Goal: Communication & Community: Answer question/provide support

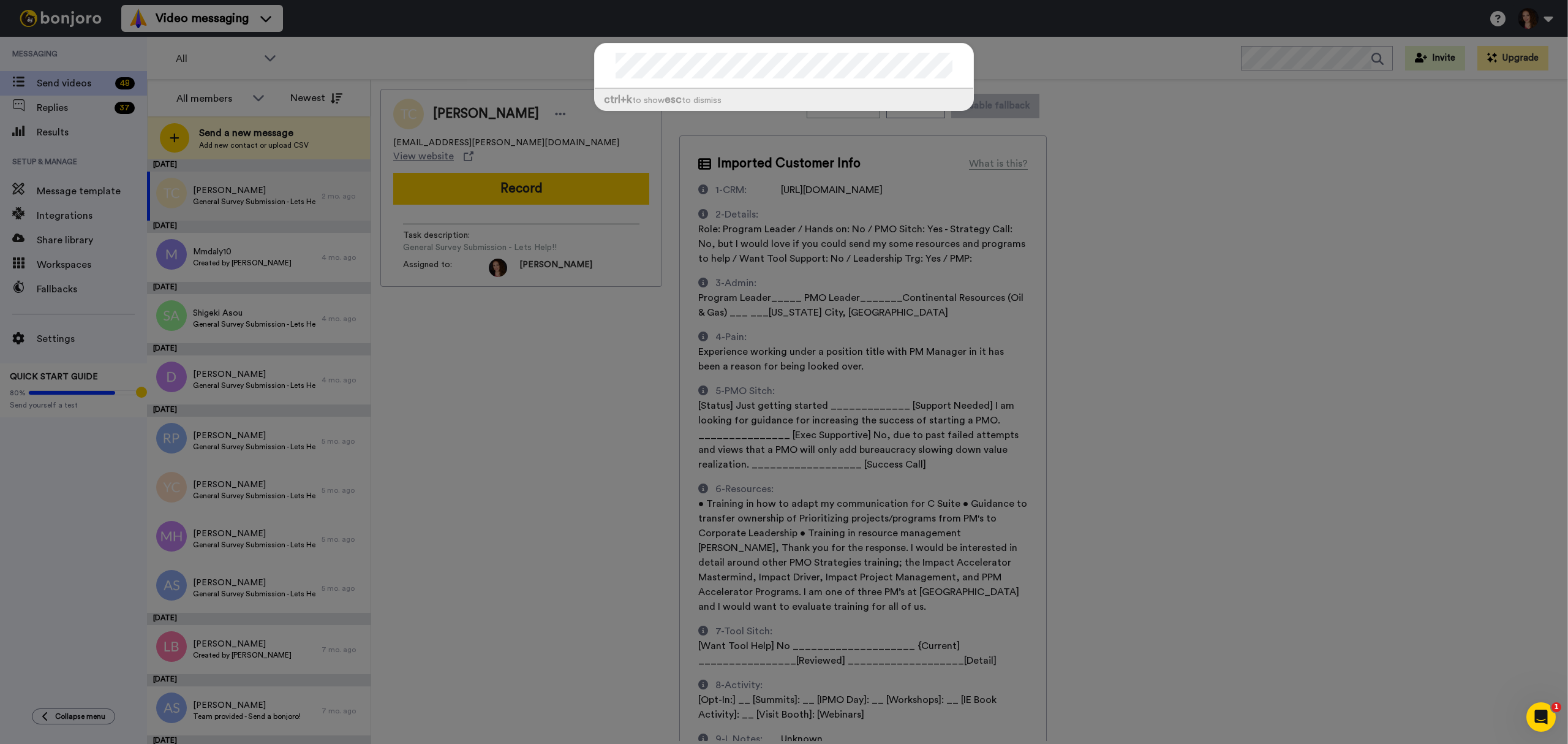
click at [777, 136] on div "ctrl +k to show esc to dismiss" at bounding box center [784, 372] width 1568 height 744
click at [777, 240] on div "ctrl +k to show esc to dismiss" at bounding box center [784, 372] width 1568 height 744
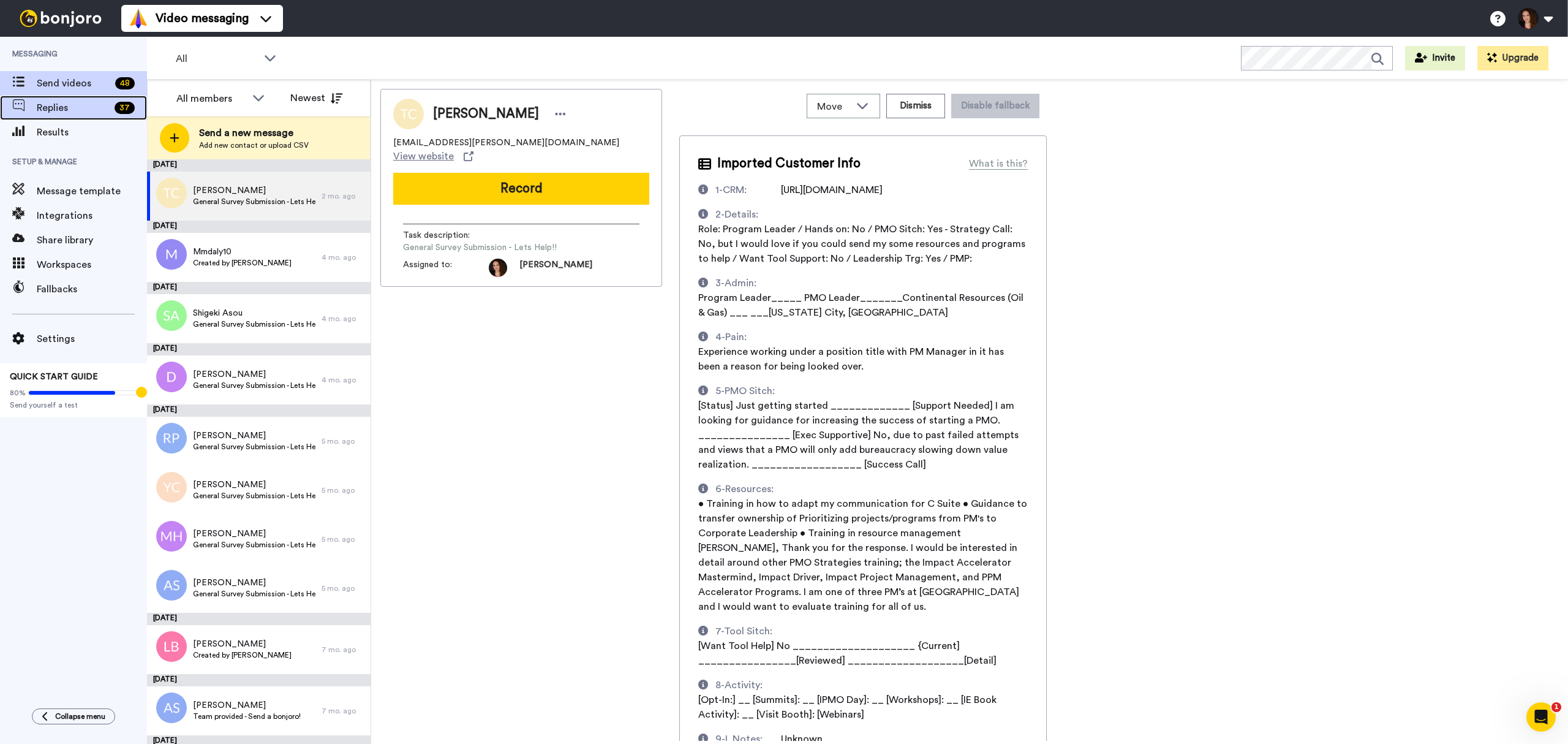
click at [55, 113] on span "Replies" at bounding box center [73, 107] width 73 height 15
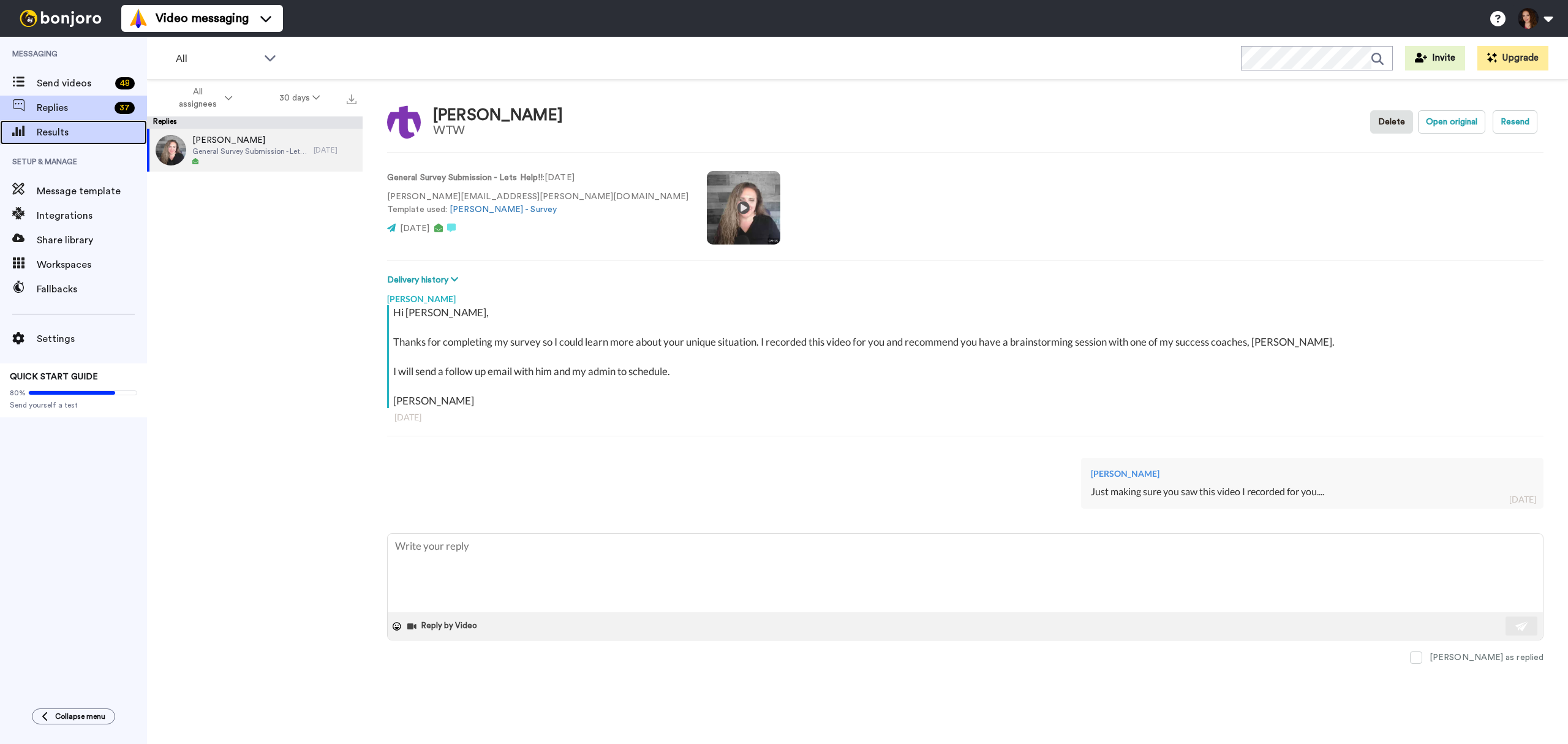
click at [43, 136] on span "Results" at bounding box center [92, 132] width 111 height 15
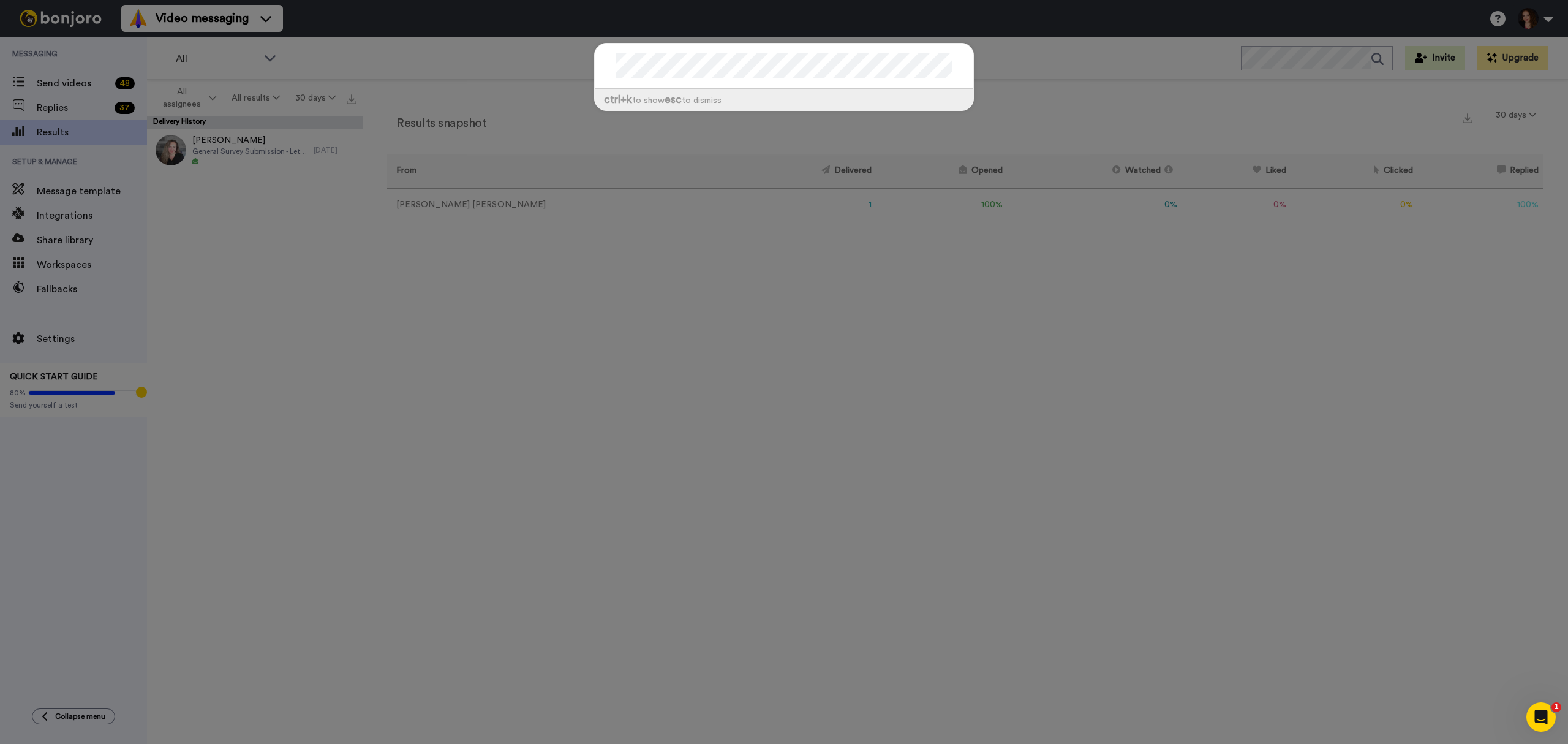
click at [906, 300] on div "ctrl +k to show esc to dismiss" at bounding box center [784, 372] width 1568 height 744
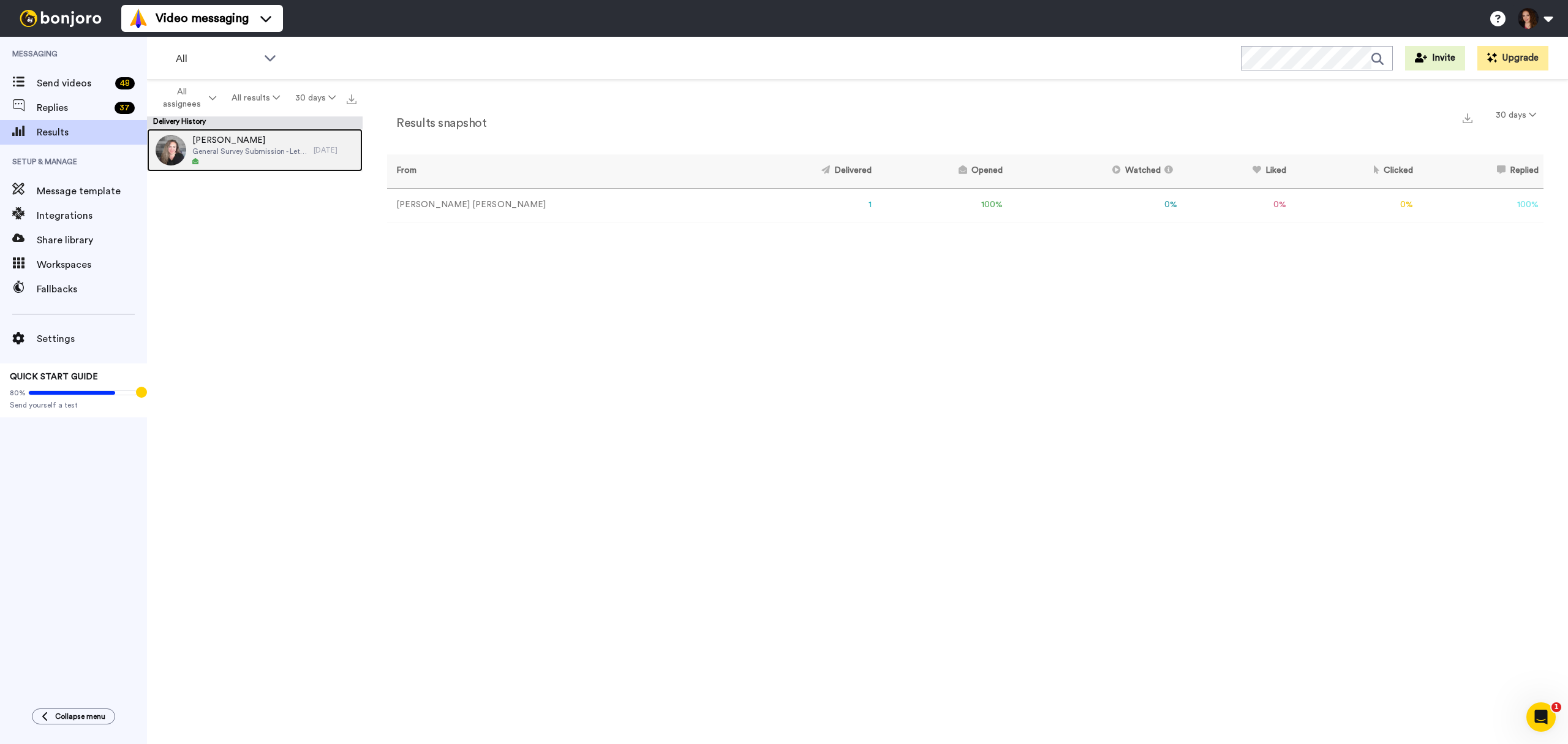
click at [233, 129] on div "[PERSON_NAME] General Survey Submission - Lets Help!!" at bounding box center [230, 150] width 167 height 43
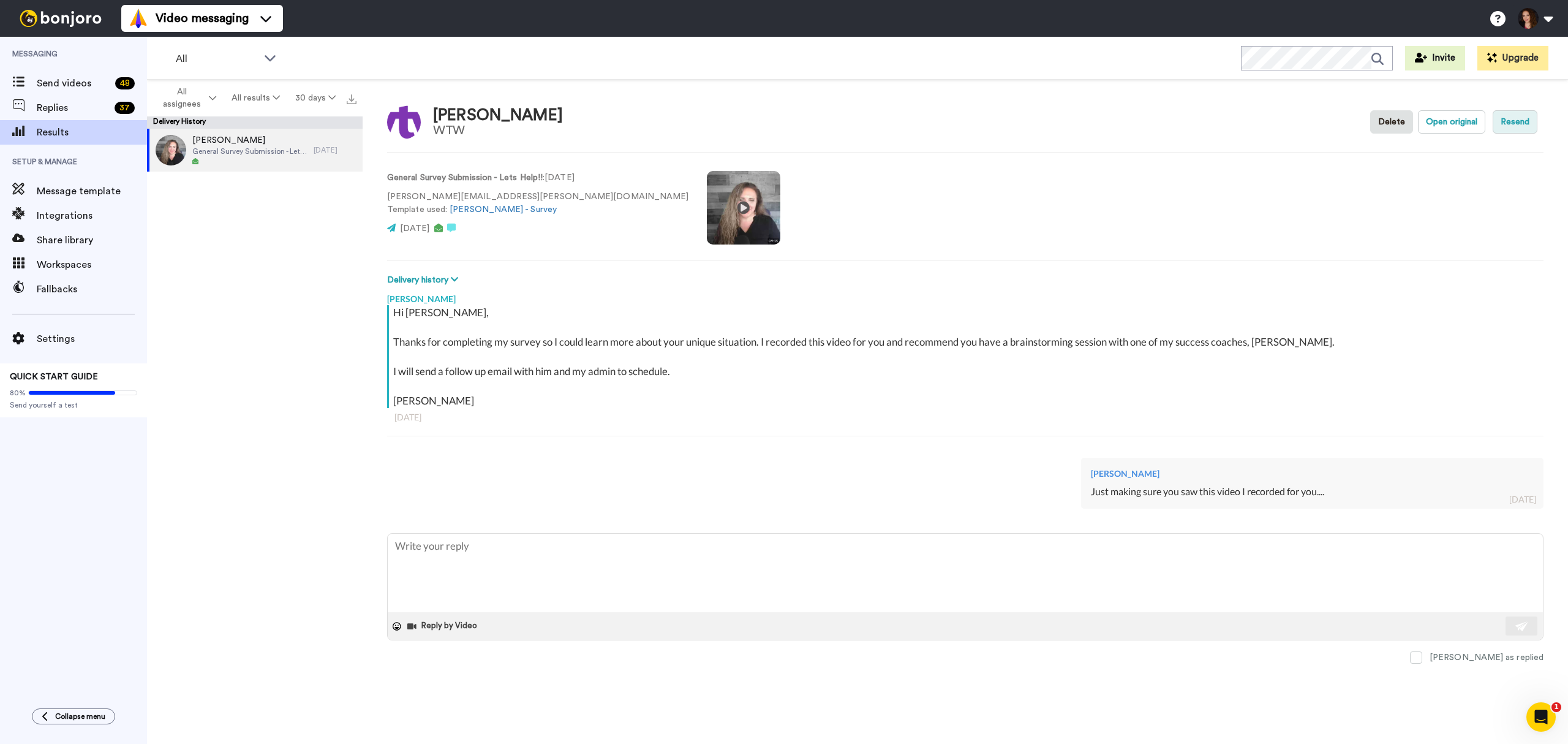
click at [1530, 113] on button "Resend" at bounding box center [1515, 122] width 45 height 23
click at [1373, 226] on div "General Survey Submission - Lets Help!! : 7 days ago lisa.mcdougall@wtwco.com T…" at bounding box center [965, 207] width 1157 height 83
type textarea "x"
click at [41, 79] on span "Send videos" at bounding box center [73, 83] width 73 height 15
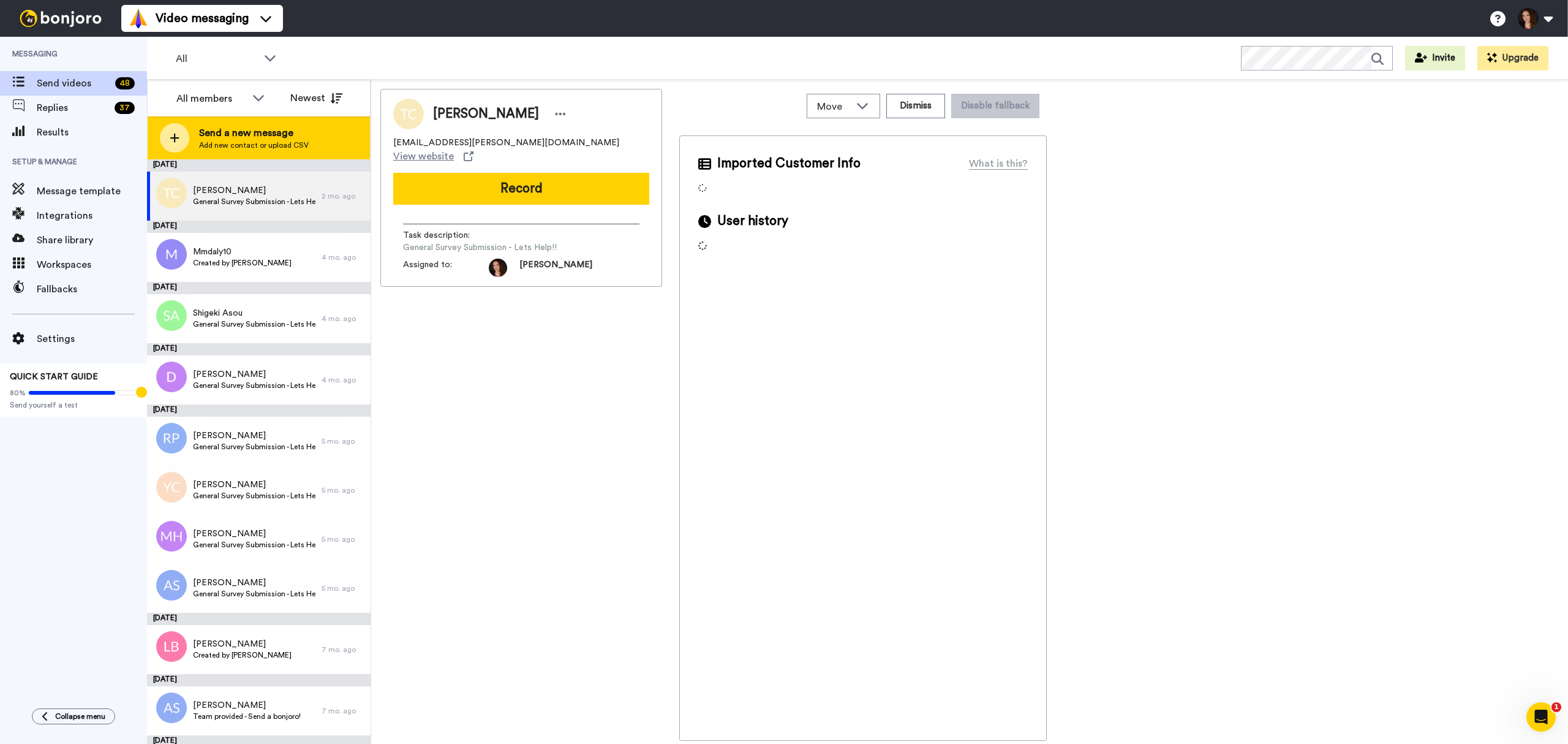
click at [228, 119] on div "Send a new message Add new contact or upload CSV" at bounding box center [258, 138] width 222 height 43
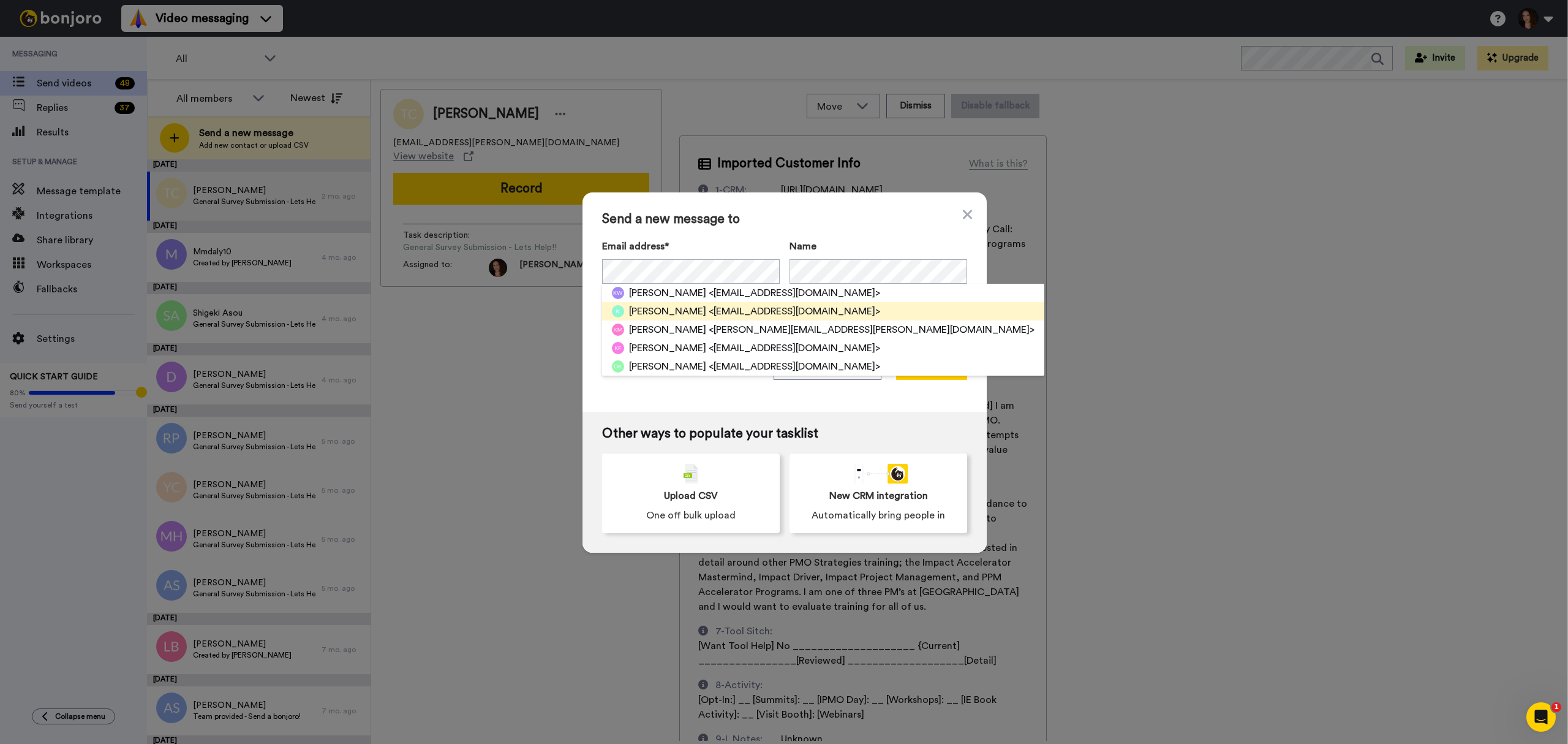
click at [670, 311] on span "Kelly Clifford" at bounding box center [667, 311] width 77 height 15
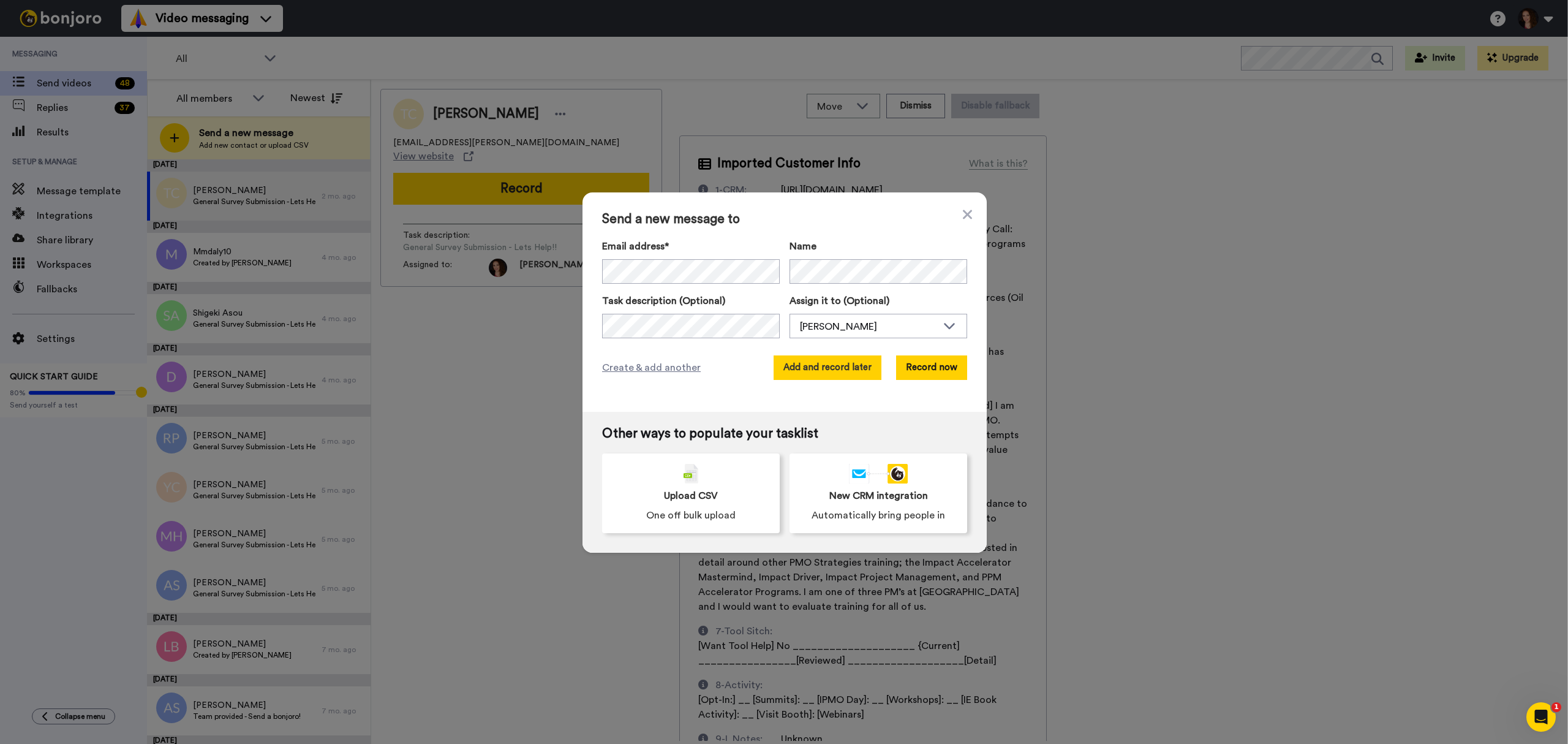
click at [801, 370] on button "Add and record later" at bounding box center [827, 367] width 108 height 24
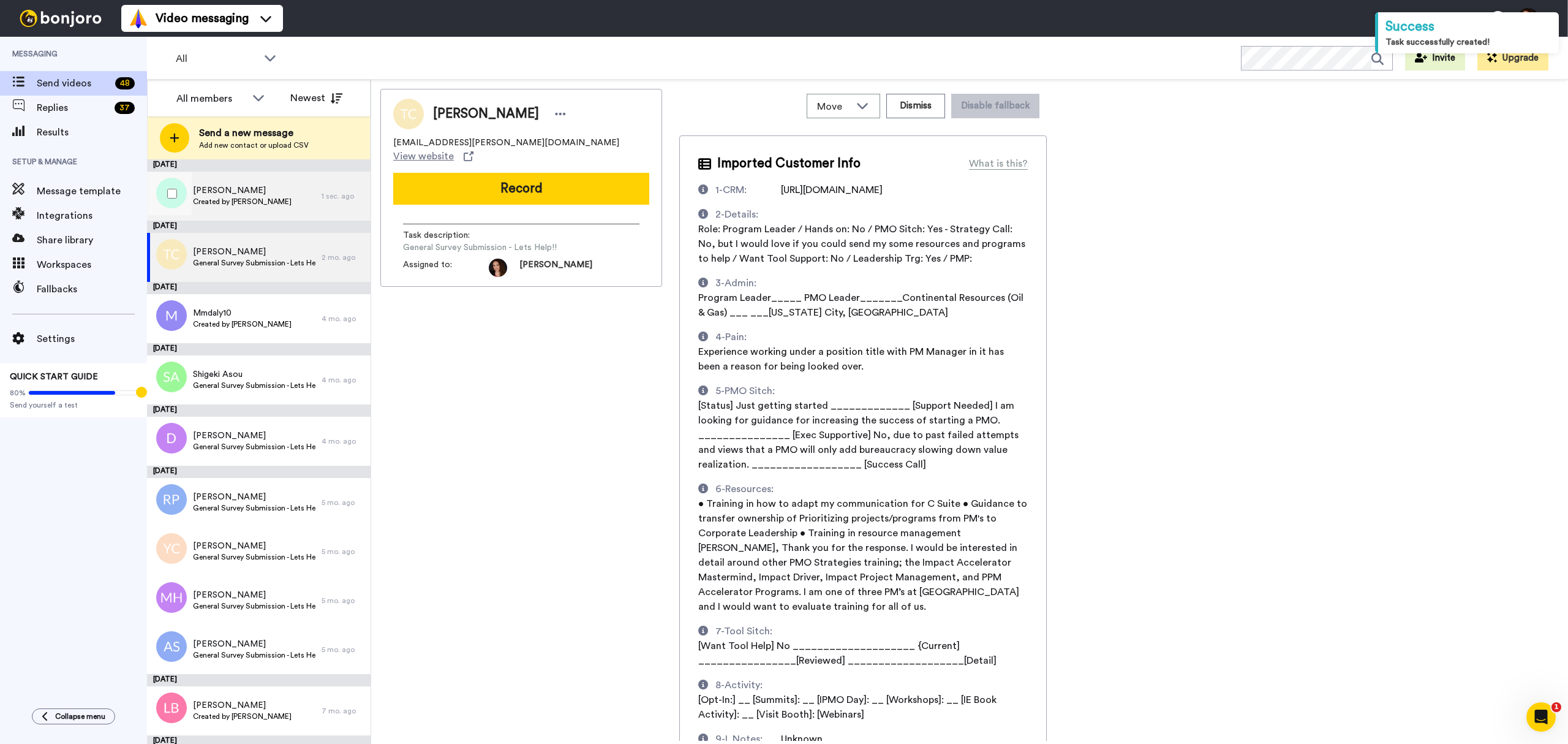
click at [245, 197] on span "Created by Laura Barnard" at bounding box center [242, 201] width 98 height 10
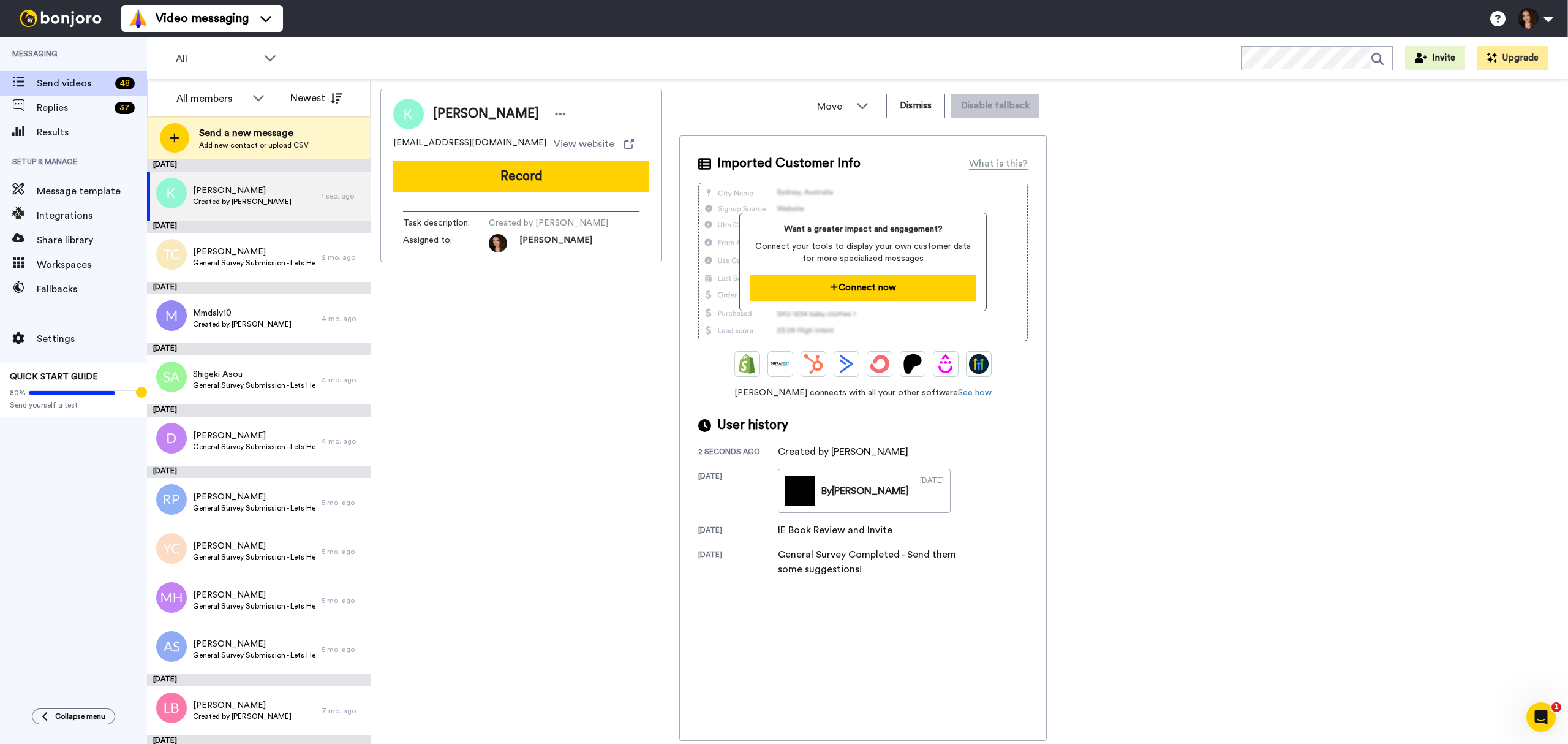
click at [882, 285] on button "Connect now" at bounding box center [863, 288] width 226 height 26
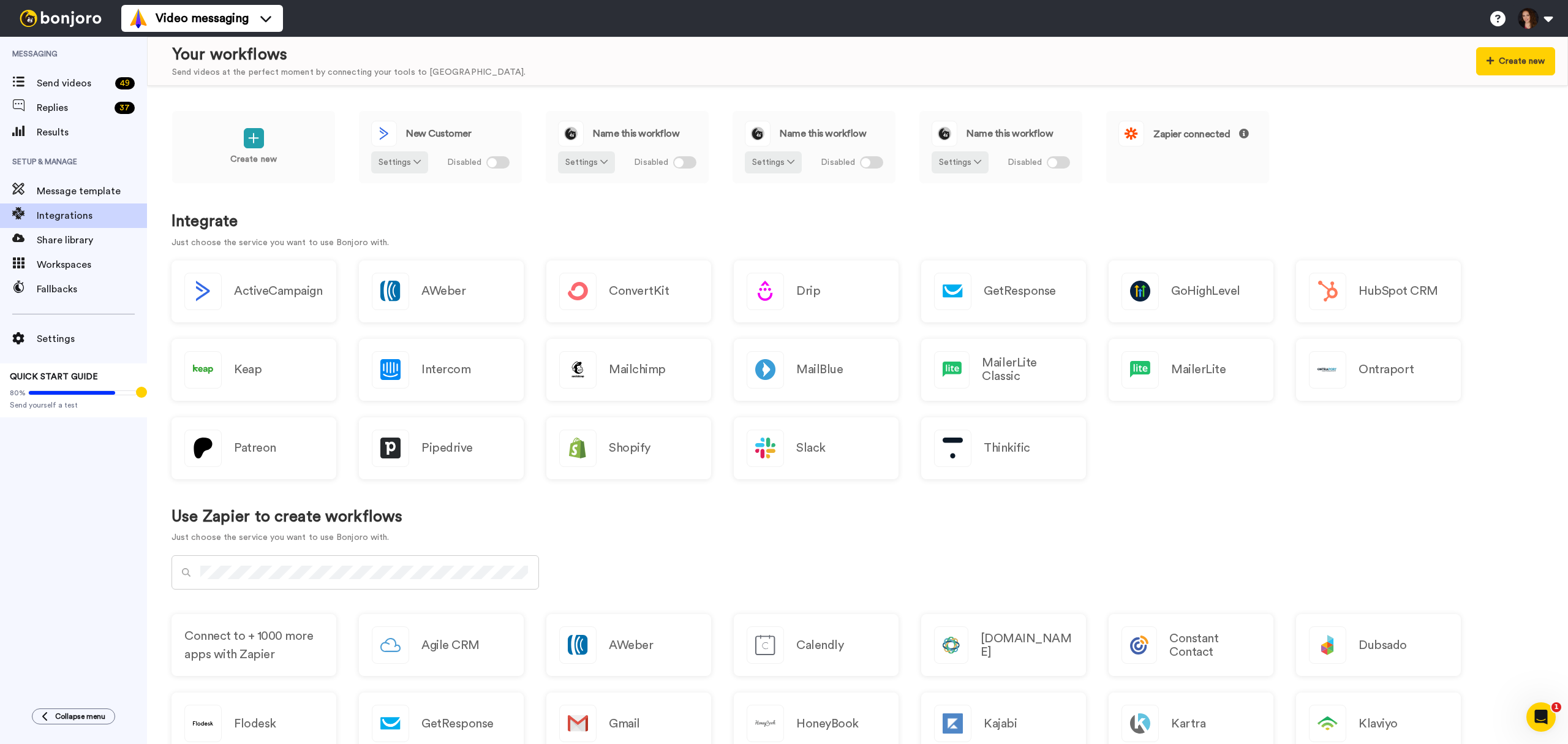
click at [300, 555] on div at bounding box center [355, 572] width 367 height 35
click at [815, 555] on div "Use Zapier to create workflows Just choose the service you want to use Bonjoro …" at bounding box center [858, 525] width 1372 height 60
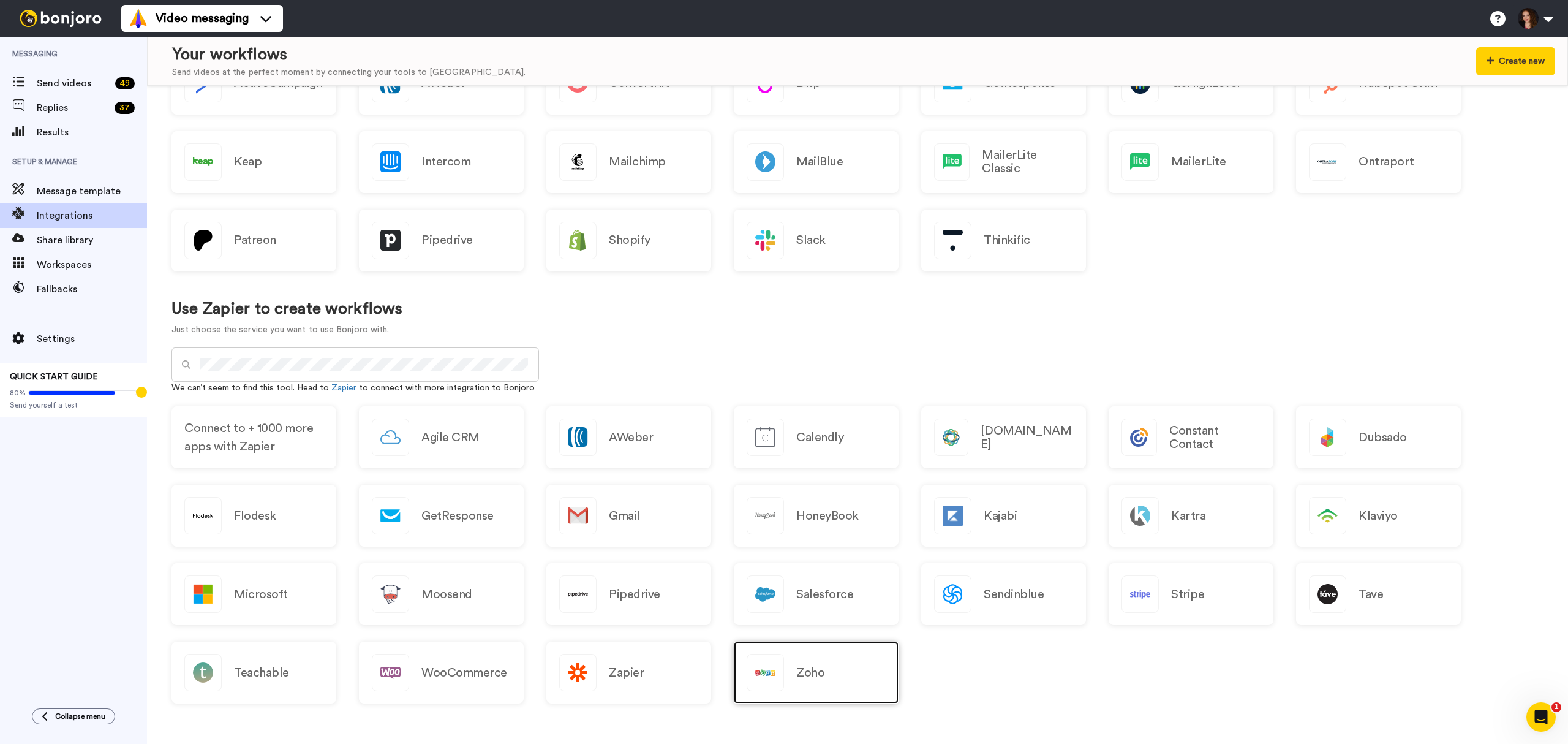
click at [809, 673] on h2 "Zoho" at bounding box center [810, 673] width 29 height 14
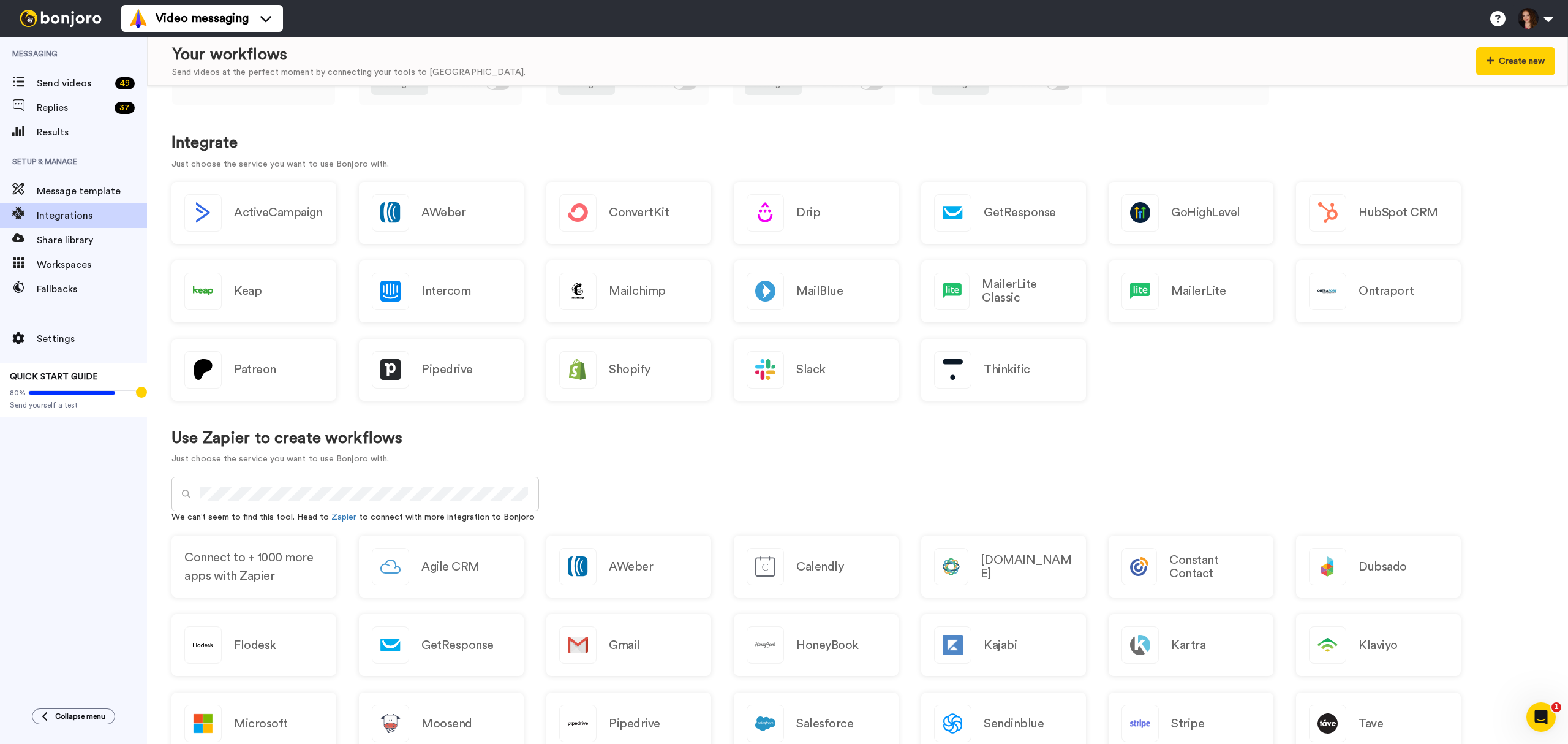
scroll to position [0, 0]
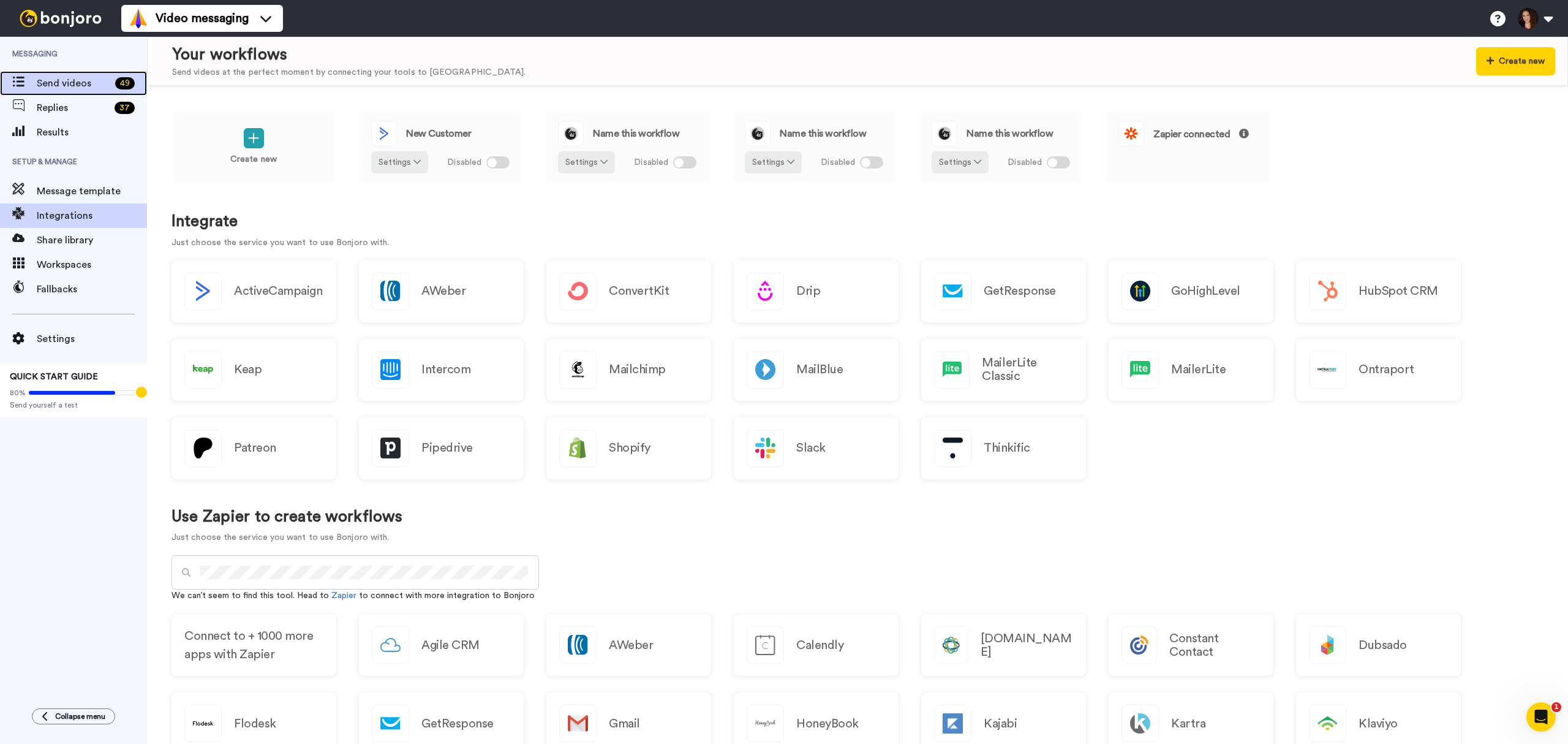
click at [62, 79] on span "Send videos" at bounding box center [73, 83] width 73 height 15
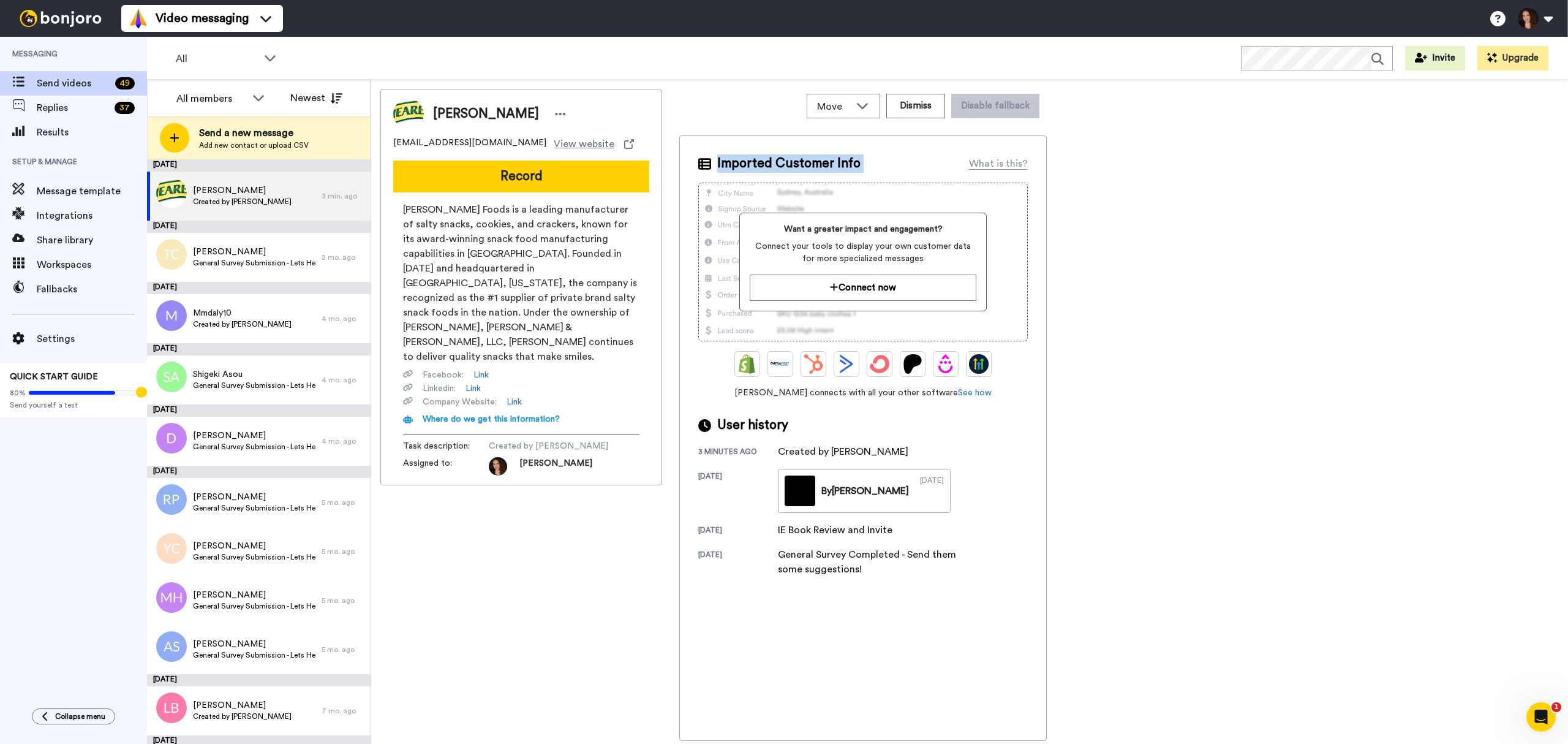
drag, startPoint x: 706, startPoint y: 153, endPoint x: 952, endPoint y: 163, distance: 246.2
click at [952, 163] on div "Imported Customer Info What is this? Want a greater impact and engagement? Conn…" at bounding box center [862, 438] width 367 height 606
click at [893, 294] on button "Connect now" at bounding box center [863, 288] width 226 height 26
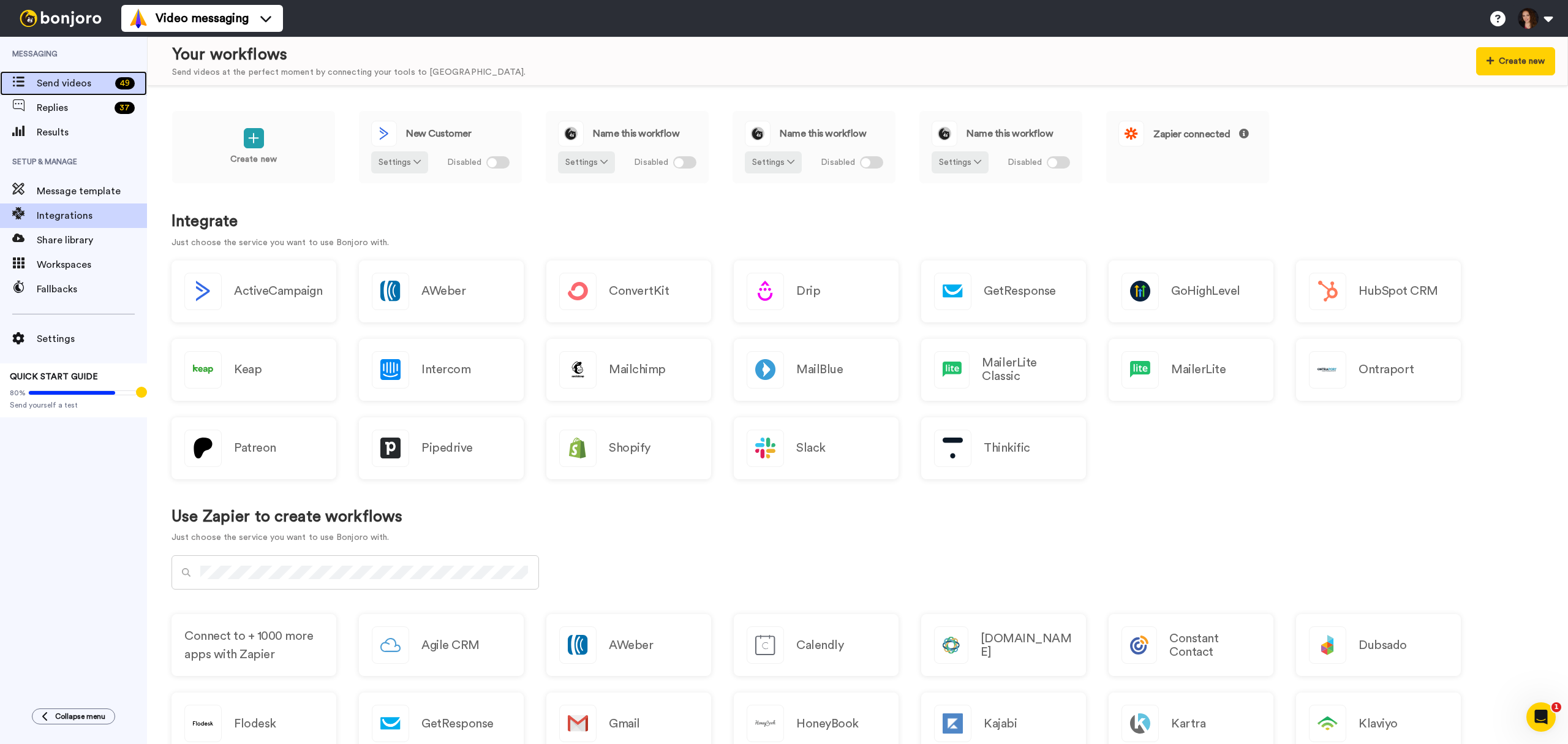
click at [55, 83] on span "Send videos" at bounding box center [73, 83] width 73 height 15
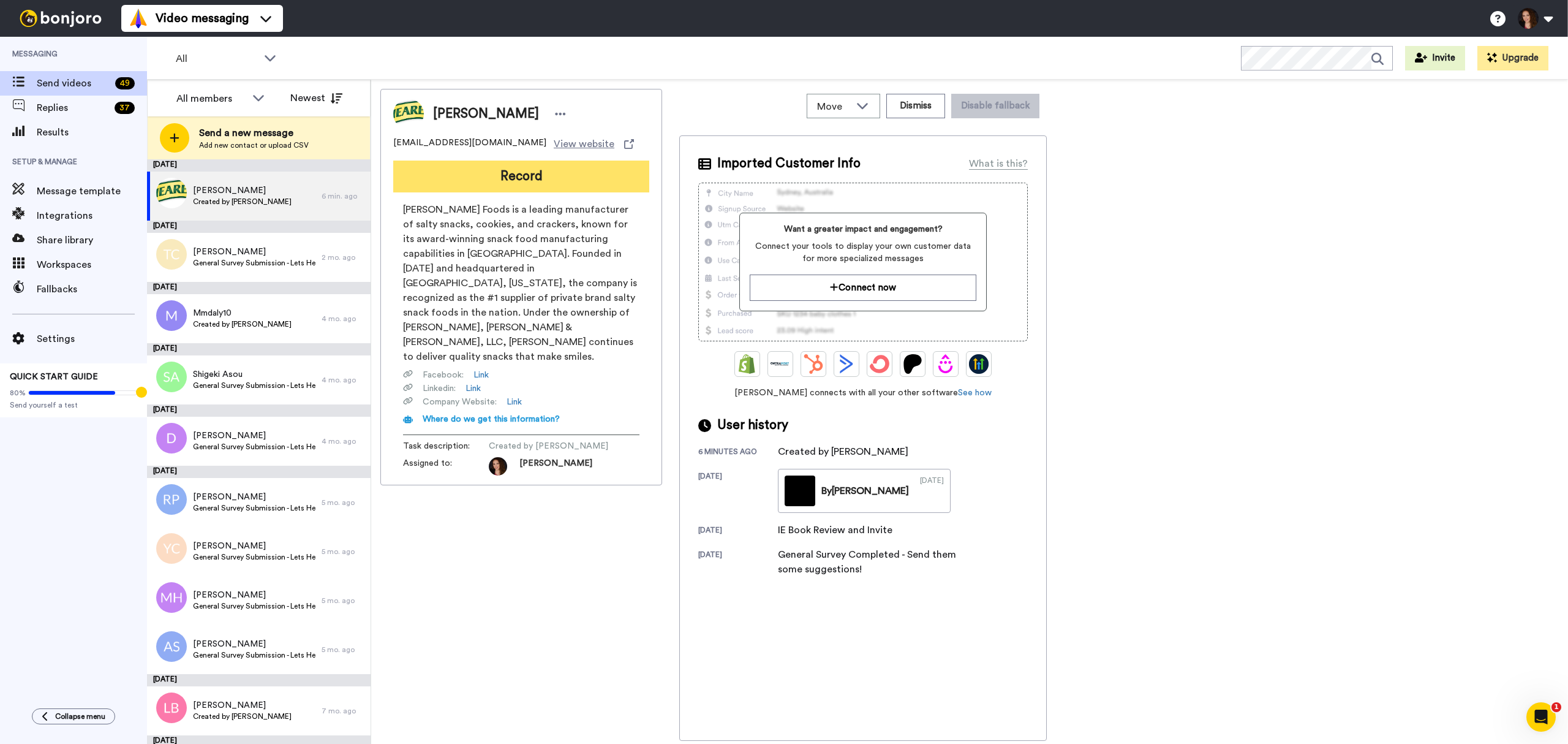
click at [565, 179] on button "Record" at bounding box center [521, 176] width 256 height 32
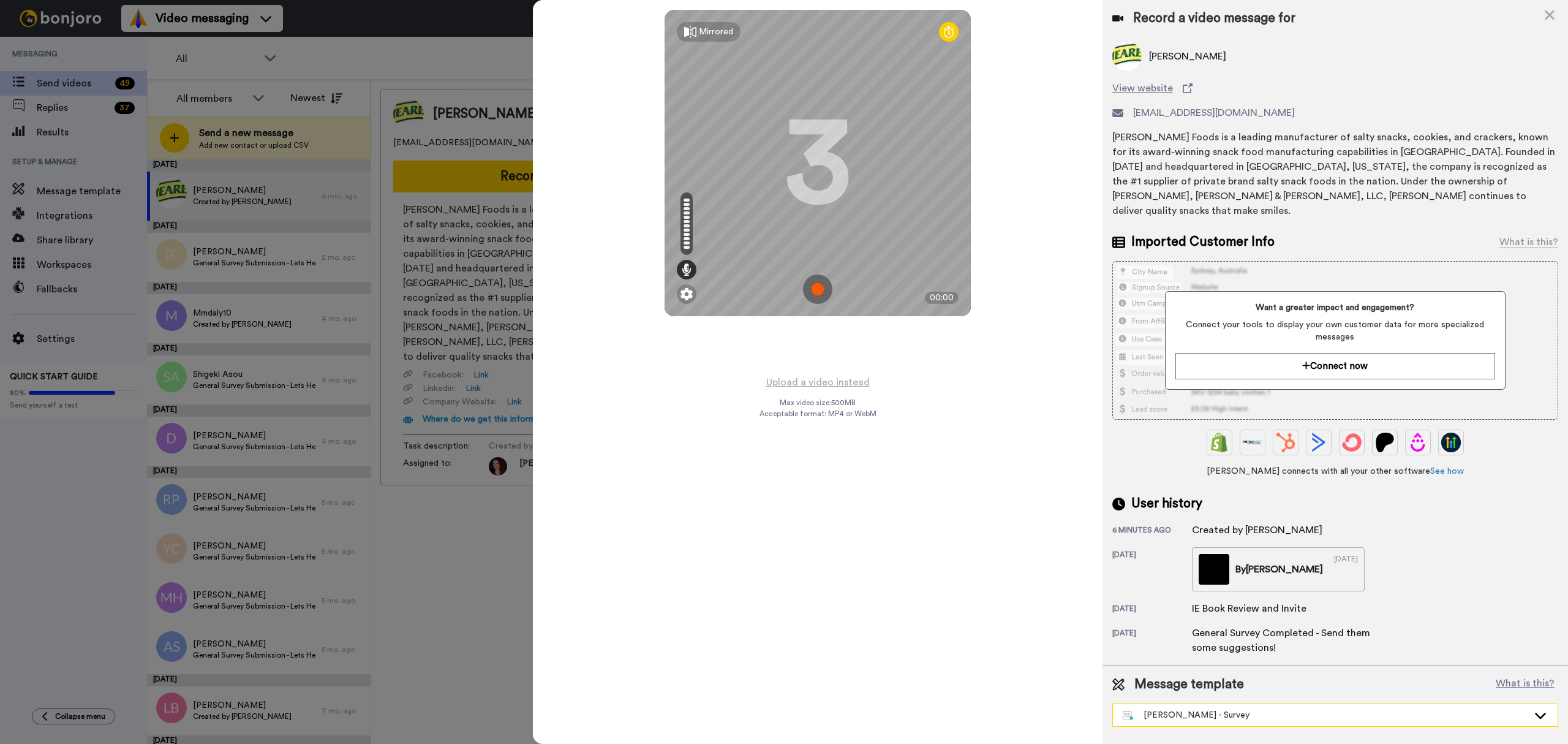
click at [1164, 709] on div "Alex Call - Survey" at bounding box center [1325, 715] width 405 height 12
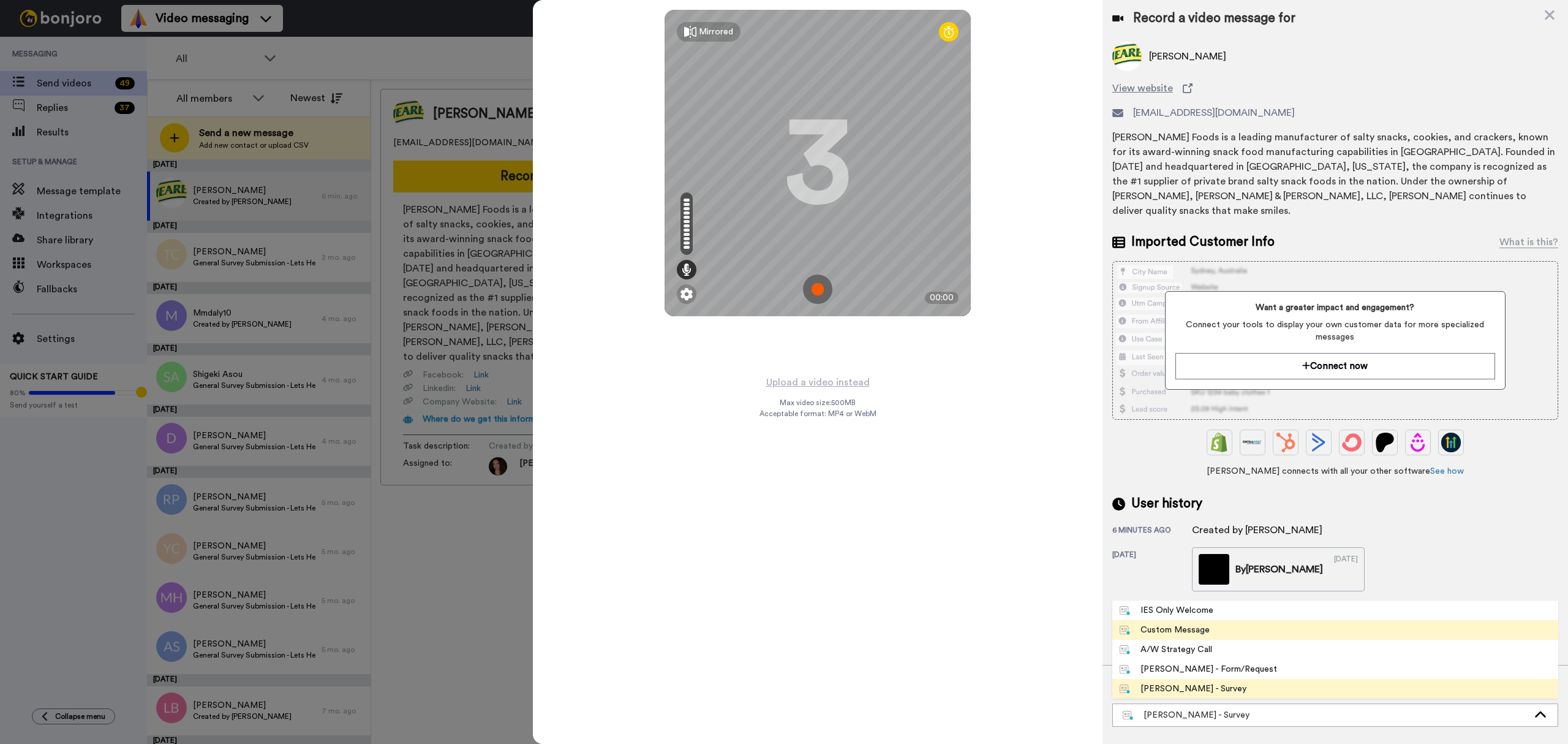
click at [1190, 624] on div "Custom Message" at bounding box center [1165, 630] width 91 height 12
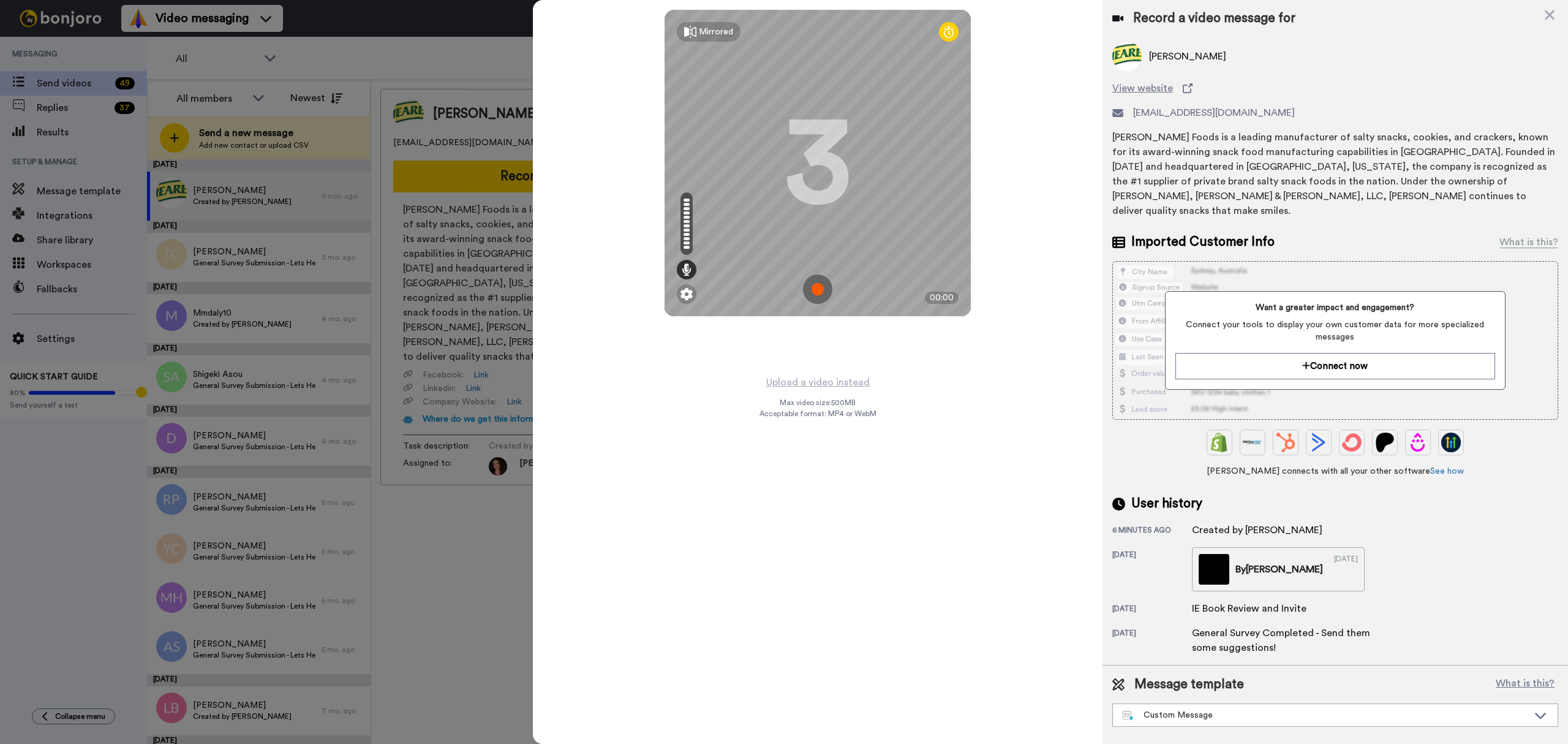
click at [1037, 732] on div "Mirrored Redo 3 00:00 Upload a video instead Max video size: 500 MB Acceptable …" at bounding box center [817, 372] width 569 height 744
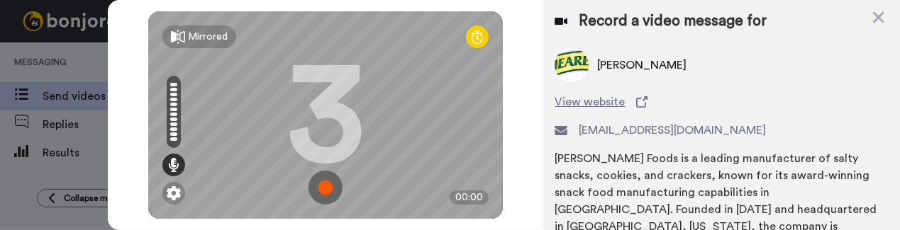
click at [318, 177] on img at bounding box center [325, 188] width 34 height 34
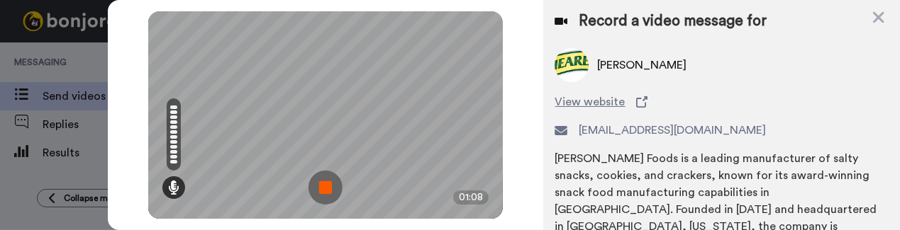
click at [330, 173] on img at bounding box center [325, 188] width 34 height 34
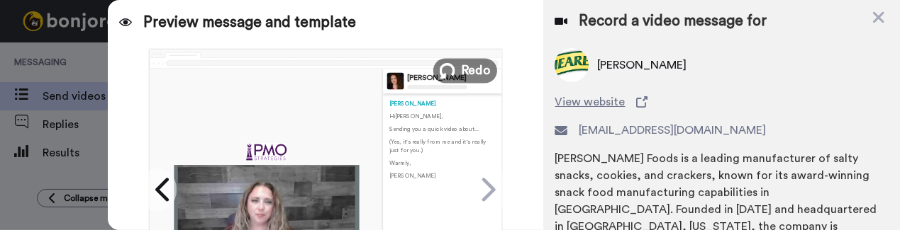
click at [440, 65] on icon at bounding box center [448, 71] width 16 height 16
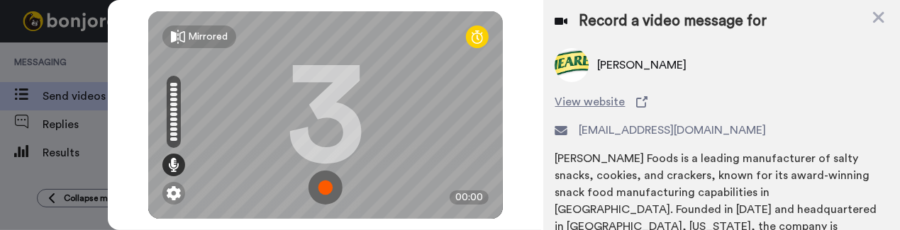
click at [322, 177] on img at bounding box center [325, 188] width 34 height 34
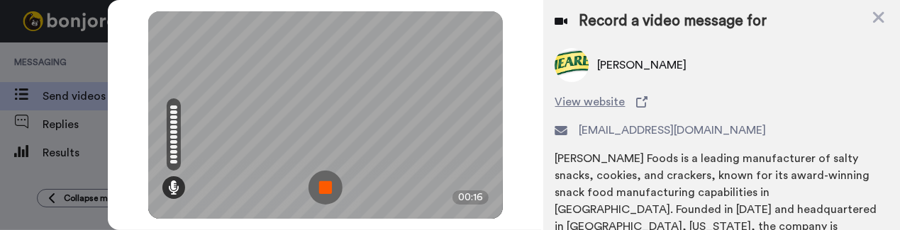
drag, startPoint x: 319, startPoint y: 170, endPoint x: 328, endPoint y: 167, distance: 9.0
click at [320, 171] on img at bounding box center [325, 188] width 34 height 34
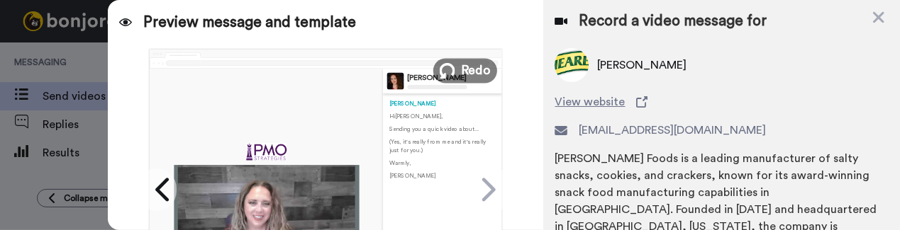
click at [477, 66] on span "Redo" at bounding box center [477, 70] width 30 height 18
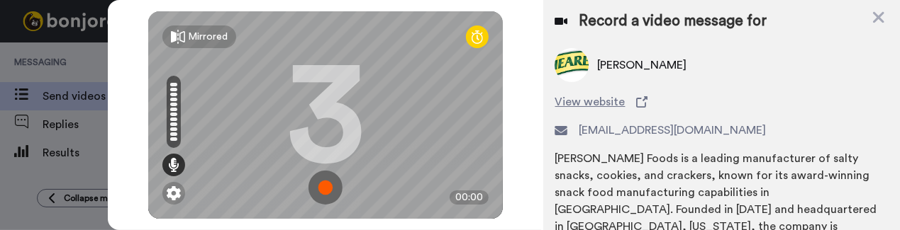
click at [333, 177] on img at bounding box center [325, 188] width 34 height 34
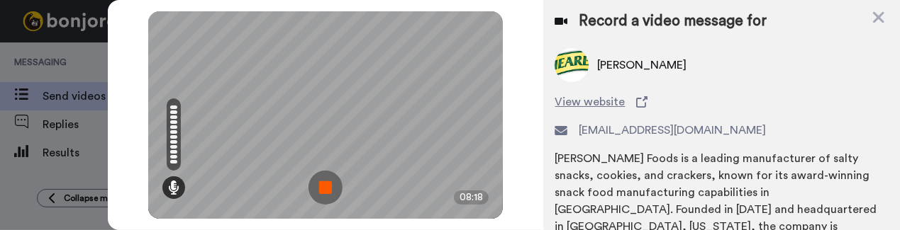
click at [308, 194] on div "Mirrored Redo 3 08:18" at bounding box center [325, 115] width 355 height 208
click at [316, 188] on img at bounding box center [325, 188] width 34 height 34
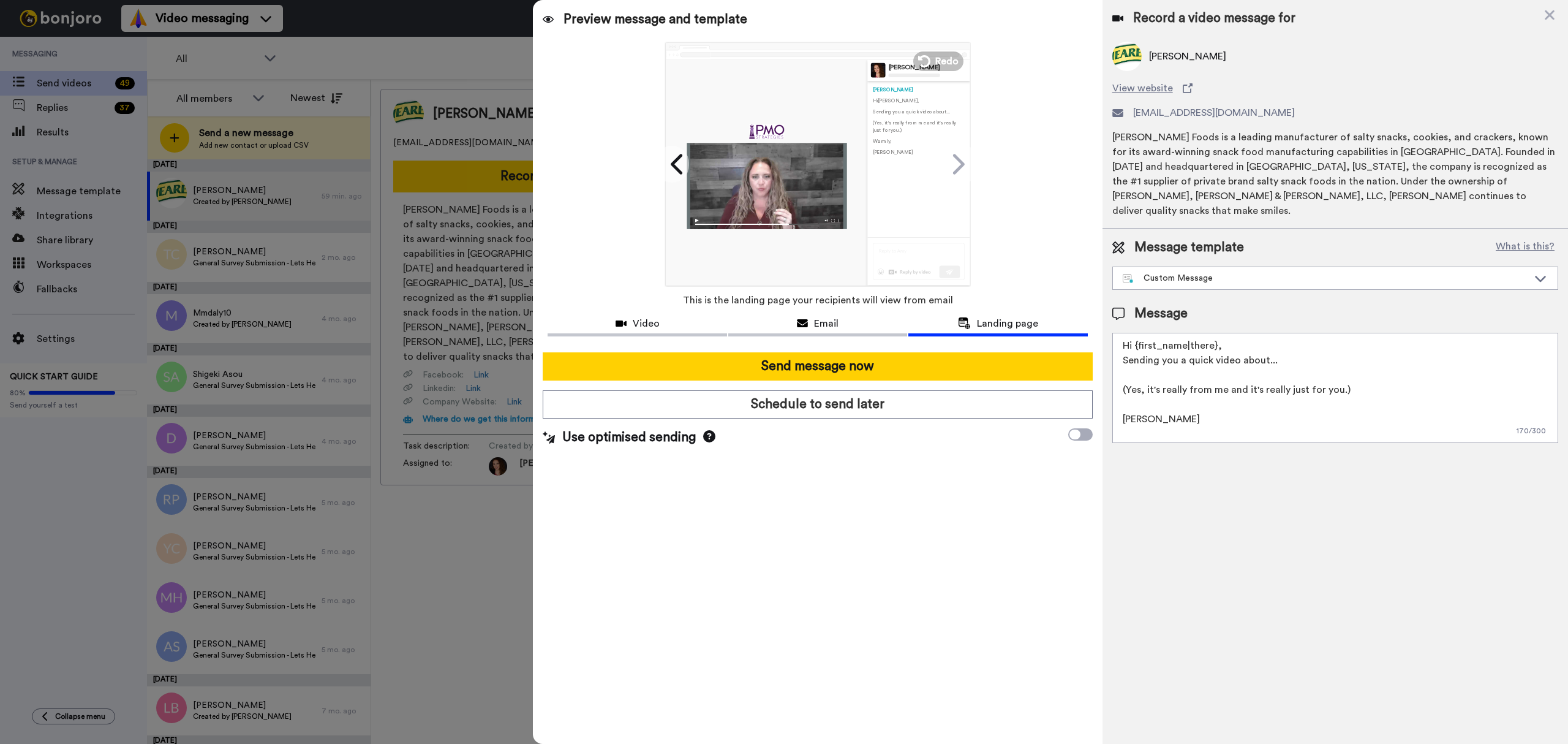
click at [1312, 344] on textarea "Hi {first_name|there}, Sending you a quick video about... (Yes, it's really fro…" at bounding box center [1336, 388] width 446 height 111
drag, startPoint x: 1358, startPoint y: 397, endPoint x: 1113, endPoint y: 415, distance: 245.7
click at [1108, 407] on div "Message template What is this? Custom Message IES Only Welcome Custom Message A…" at bounding box center [1335, 340] width 466 height 225
click at [1513, 360] on textarea "Hi {first_name|there}, Sending you a quick video about your call with Willetta.…" at bounding box center [1336, 388] width 446 height 111
paste textarea "http://bit.ly/427mmFI"
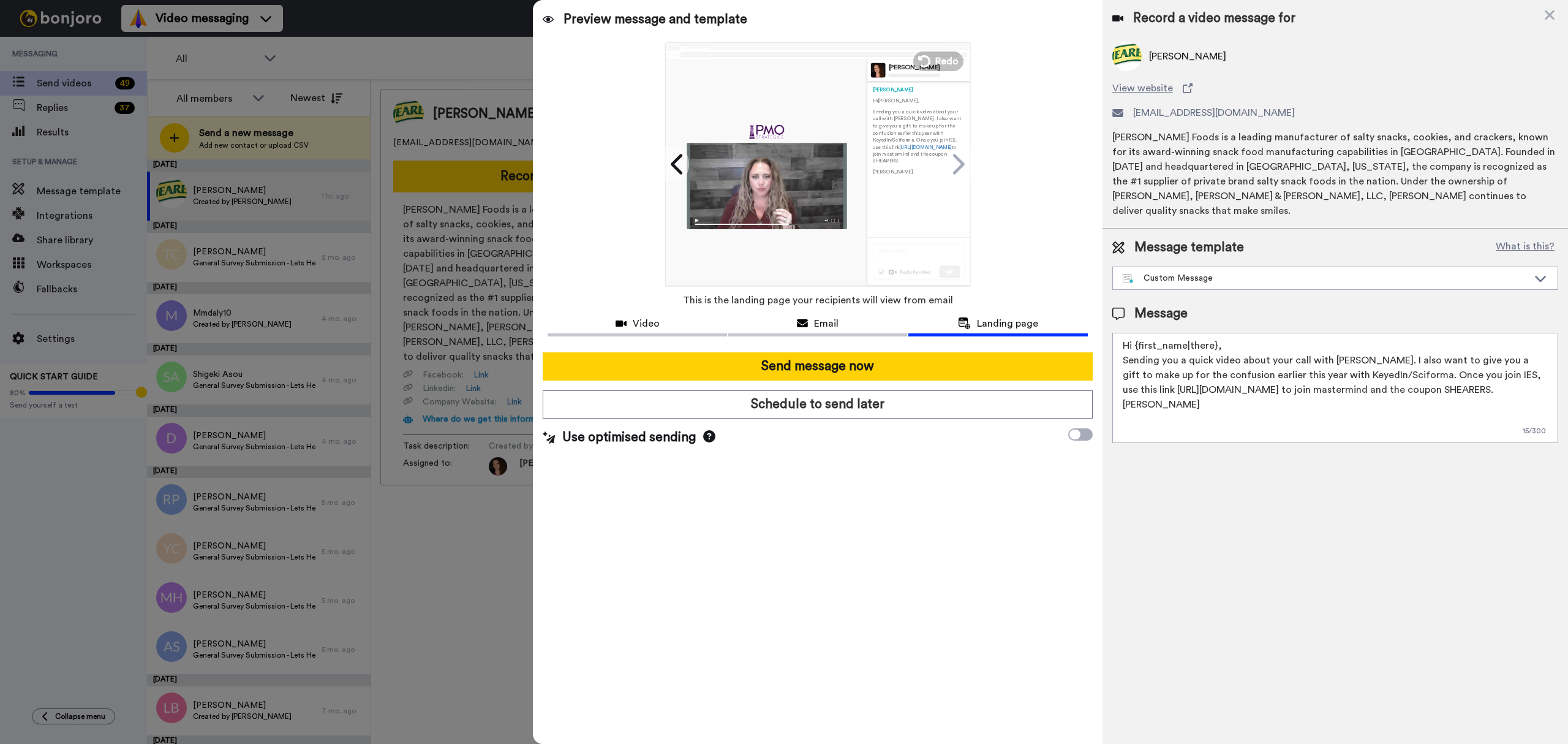
click at [1375, 360] on textarea "Hi {first_name|there}, Sending you a quick video about your call with Willetta.…" at bounding box center [1336, 388] width 446 height 111
click at [1464, 372] on textarea "Hi {first_name|there}, Sending you a quick video about your call with Willetta.…" at bounding box center [1336, 388] width 446 height 111
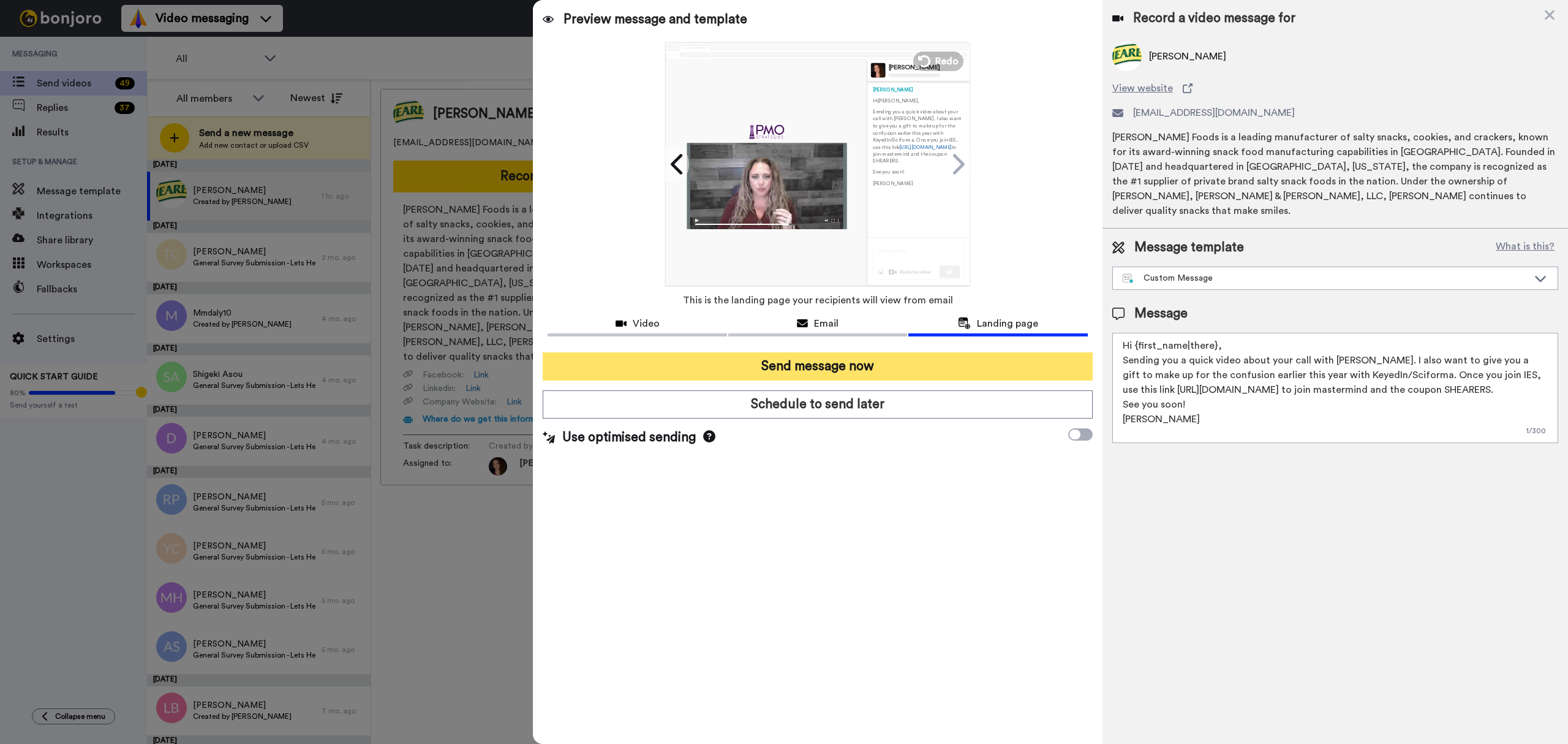
type textarea "Hi {first_name|there}, Sending you a quick video about your call with Willetta.…"
click at [833, 372] on button "Send message now" at bounding box center [817, 366] width 549 height 29
